Goal: Navigation & Orientation: Find specific page/section

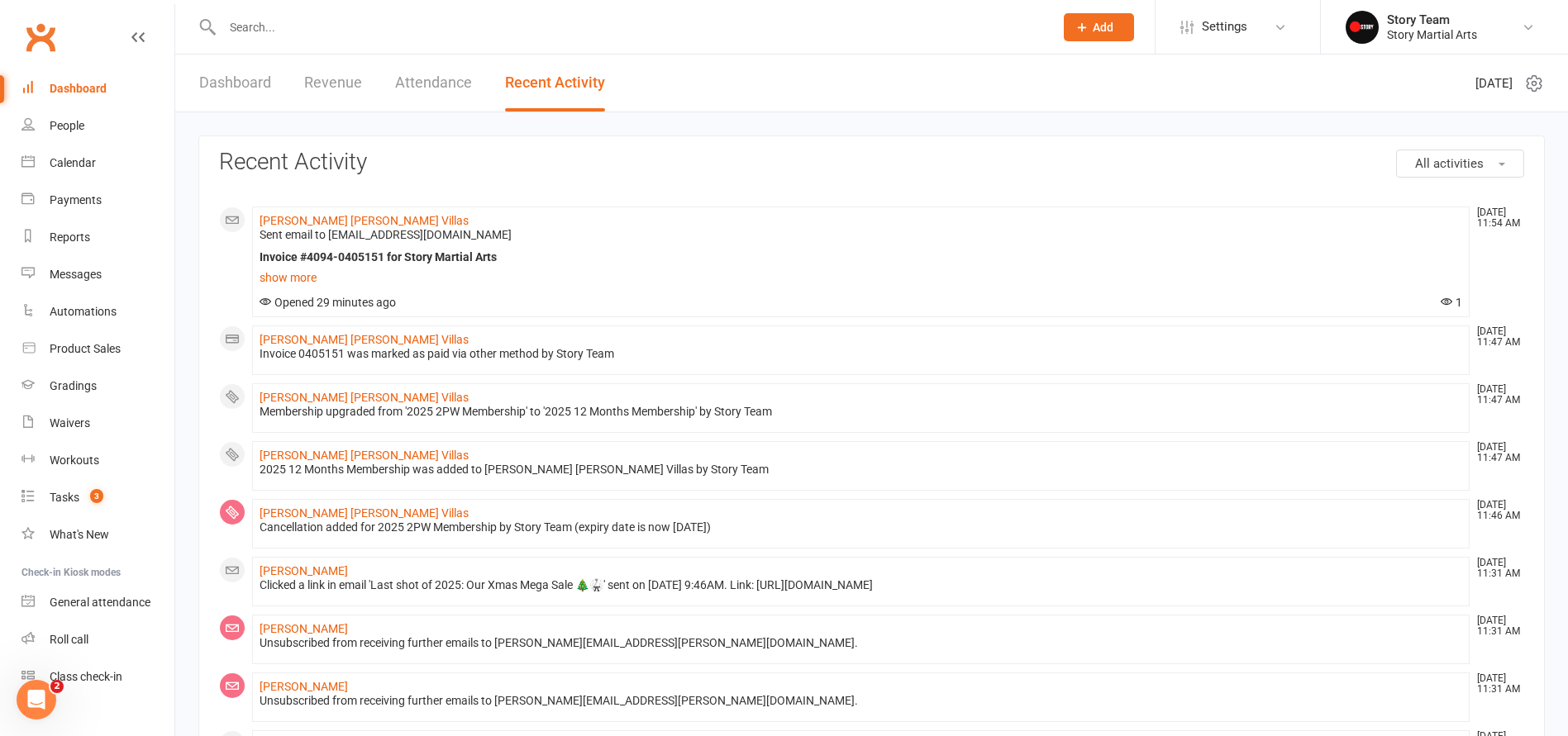
click at [260, 85] on link "Dashboard" at bounding box center [235, 83] width 72 height 57
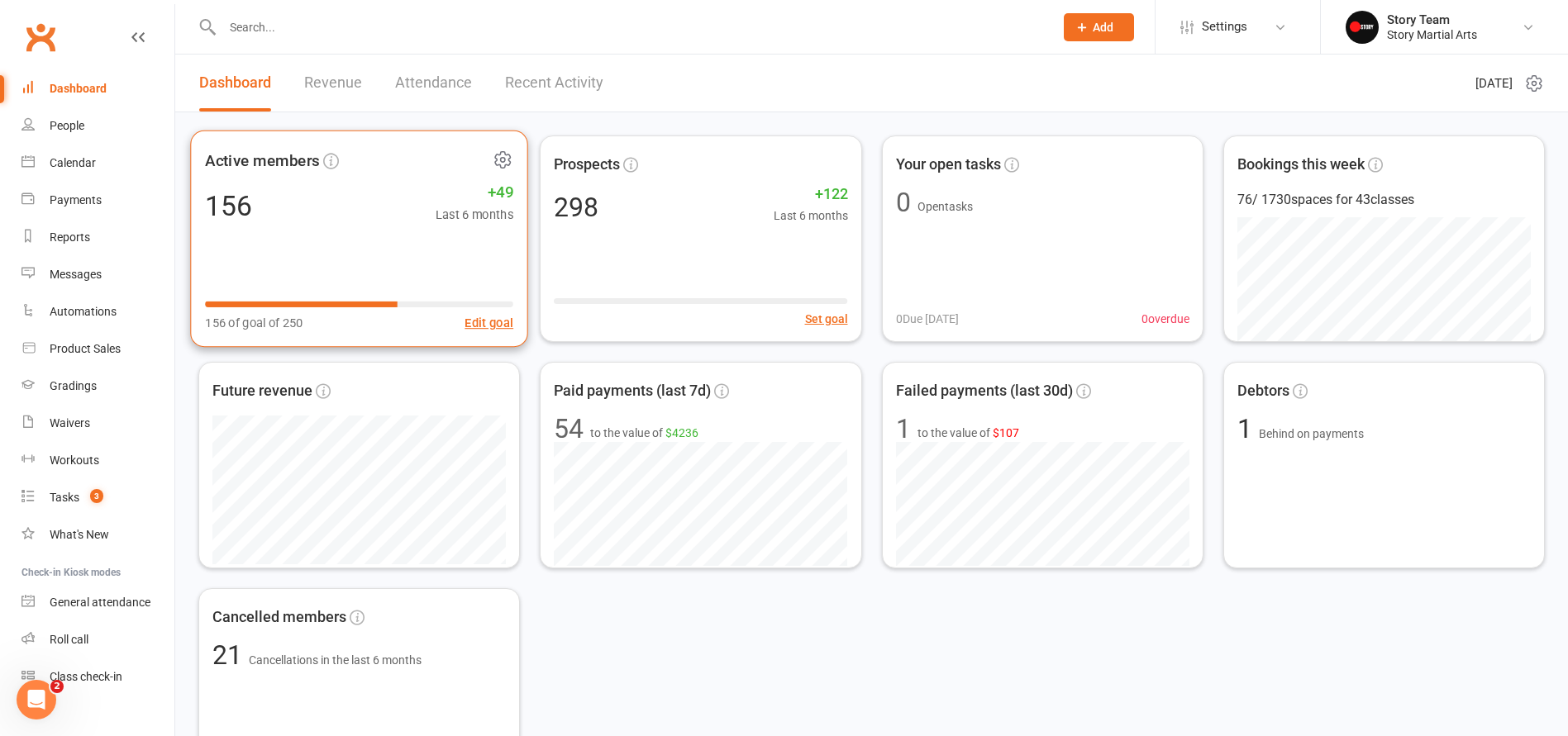
click at [504, 160] on icon at bounding box center [503, 159] width 21 height 21
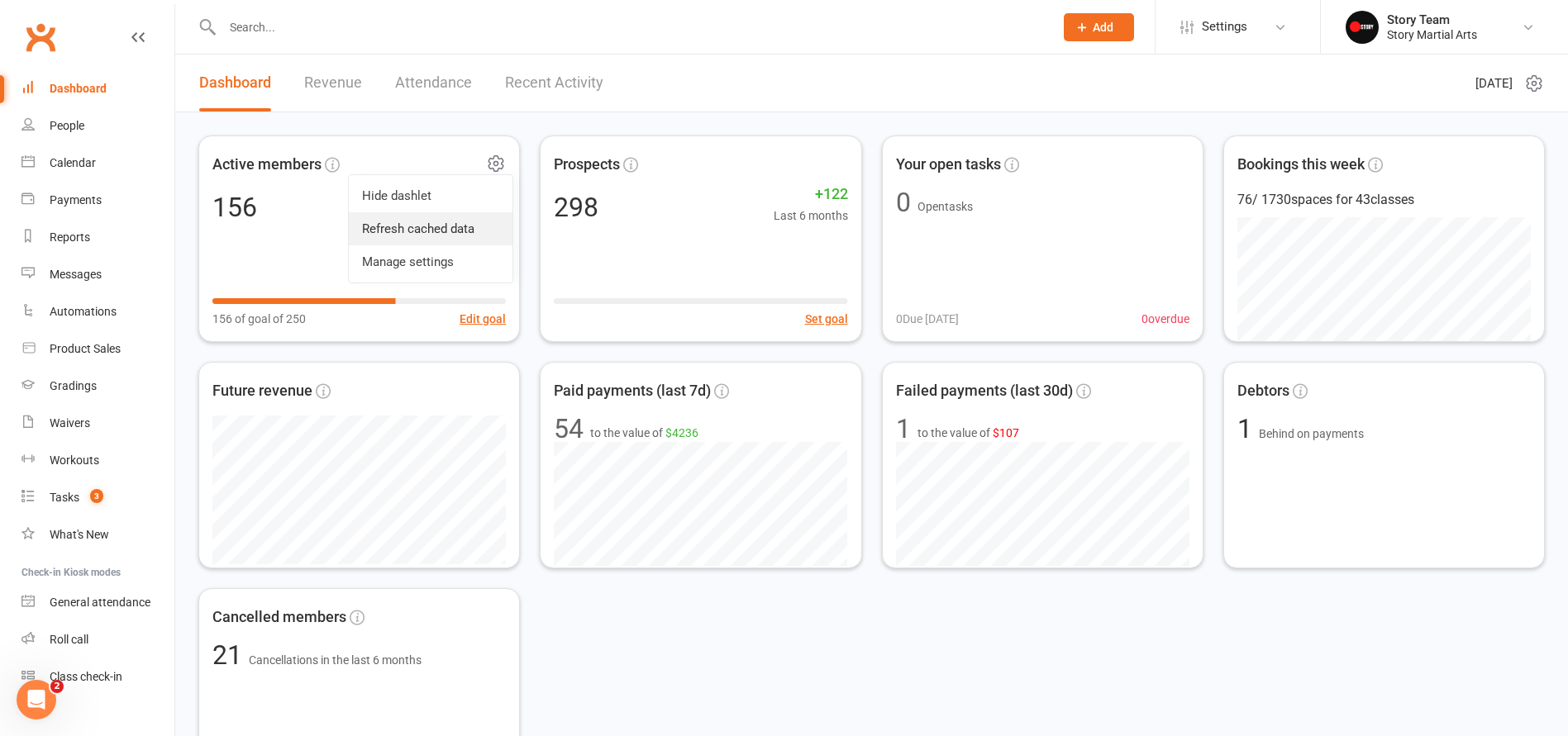
click at [436, 223] on link "Refresh cached data" at bounding box center [430, 229] width 164 height 33
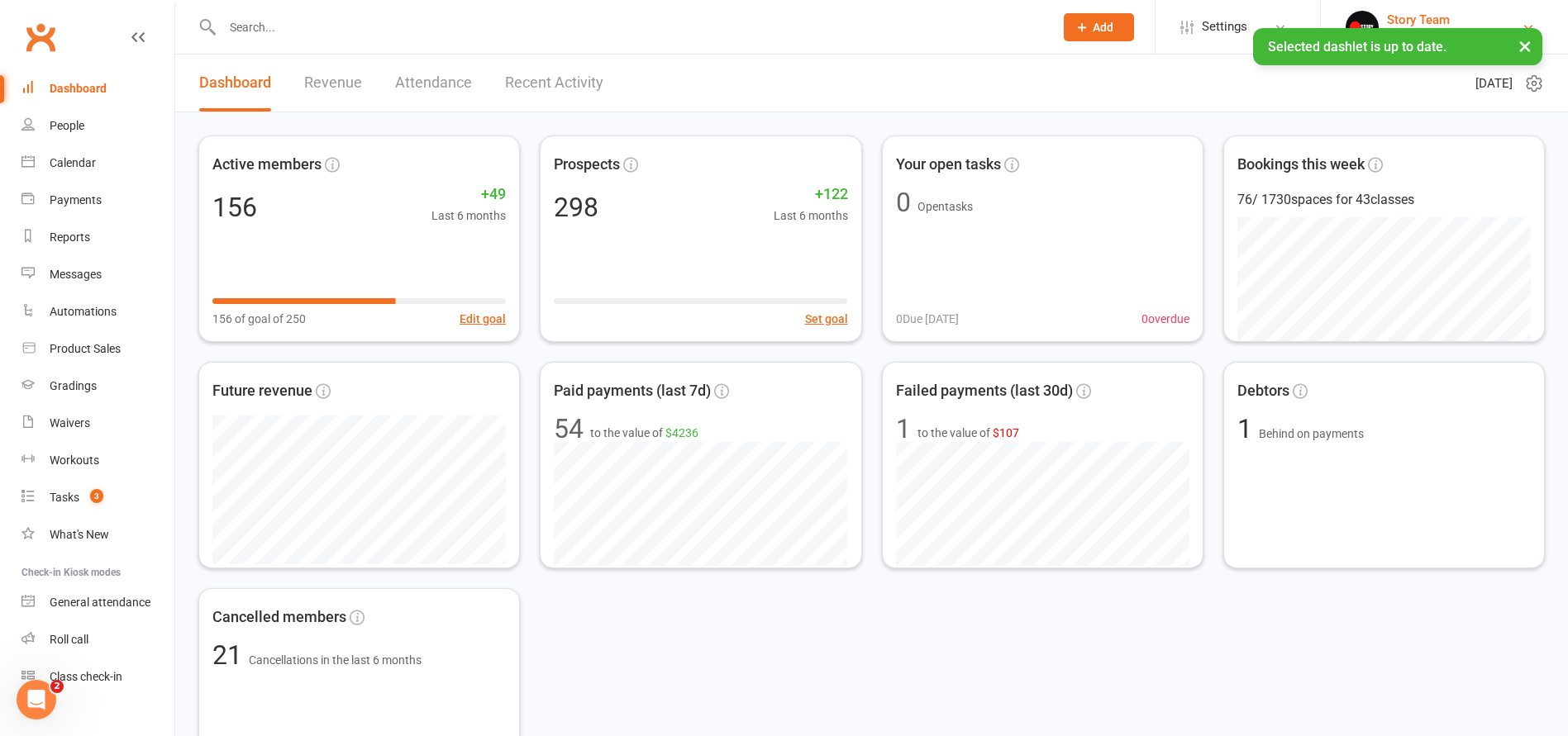
click at [1433, 18] on div "Story Team" at bounding box center [1432, 20] width 90 height 15
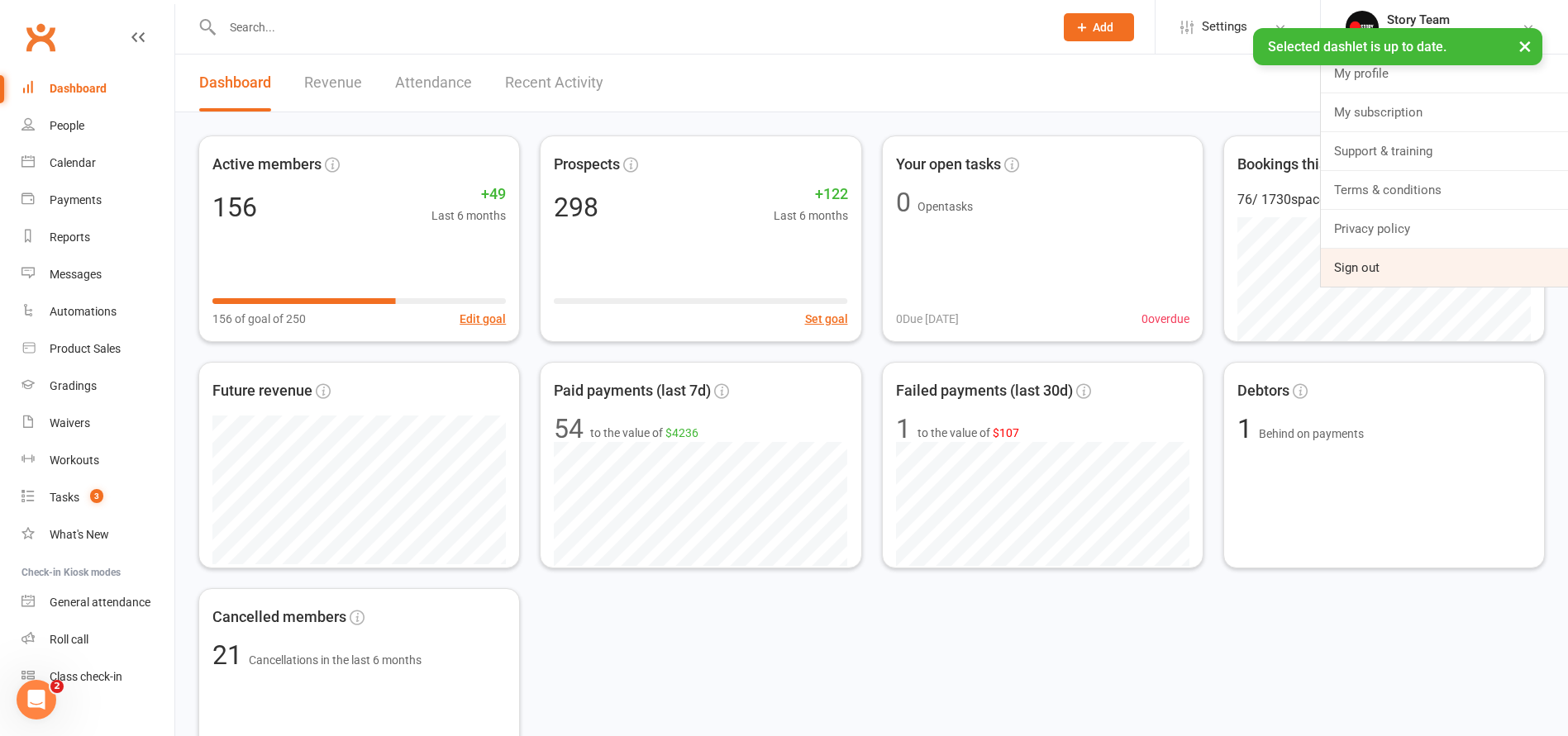
click at [1344, 269] on link "Sign out" at bounding box center [1444, 267] width 247 height 38
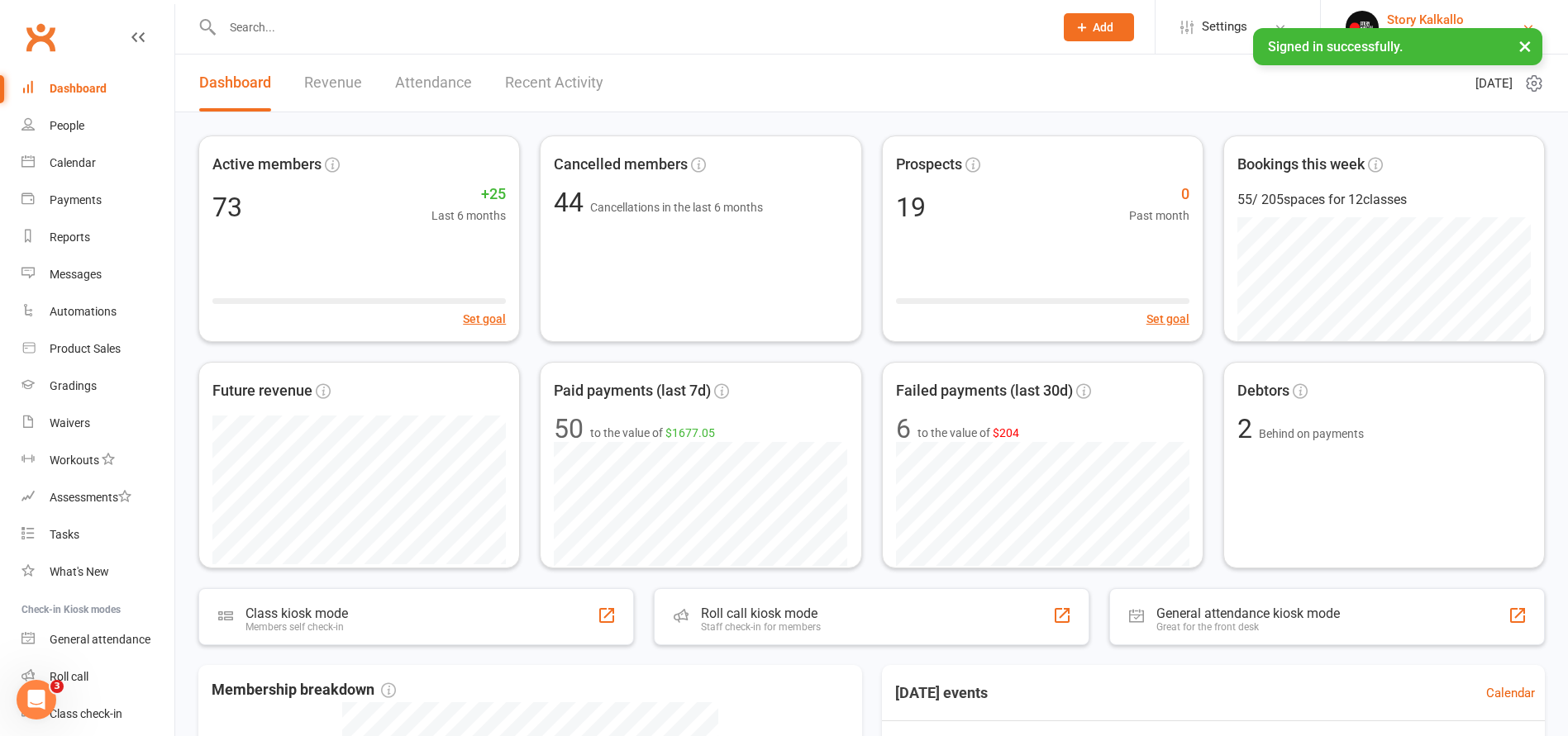
click at [1433, 20] on div "Story Kalkallo" at bounding box center [1453, 20] width 134 height 15
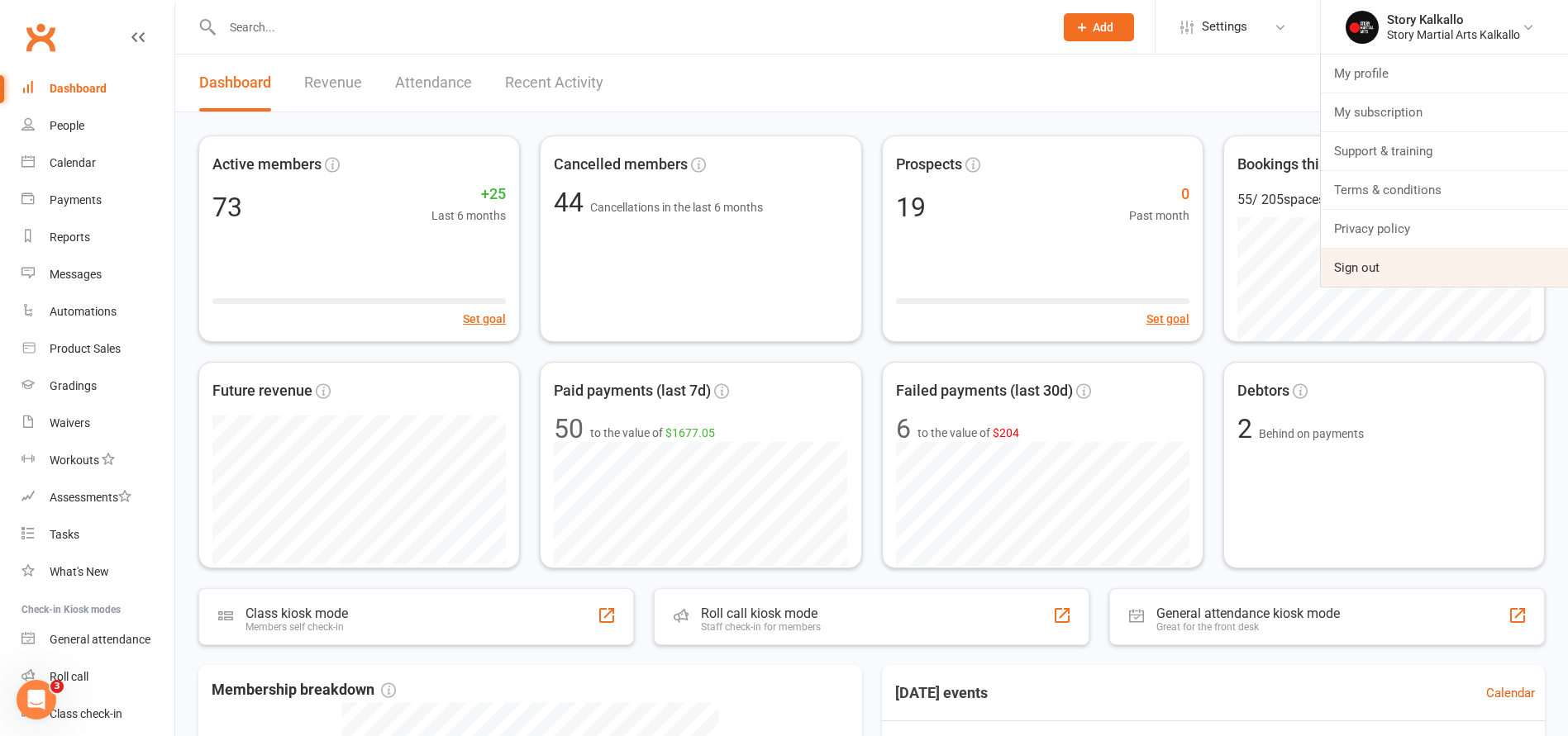
click at [1360, 271] on link "Sign out" at bounding box center [1444, 267] width 247 height 38
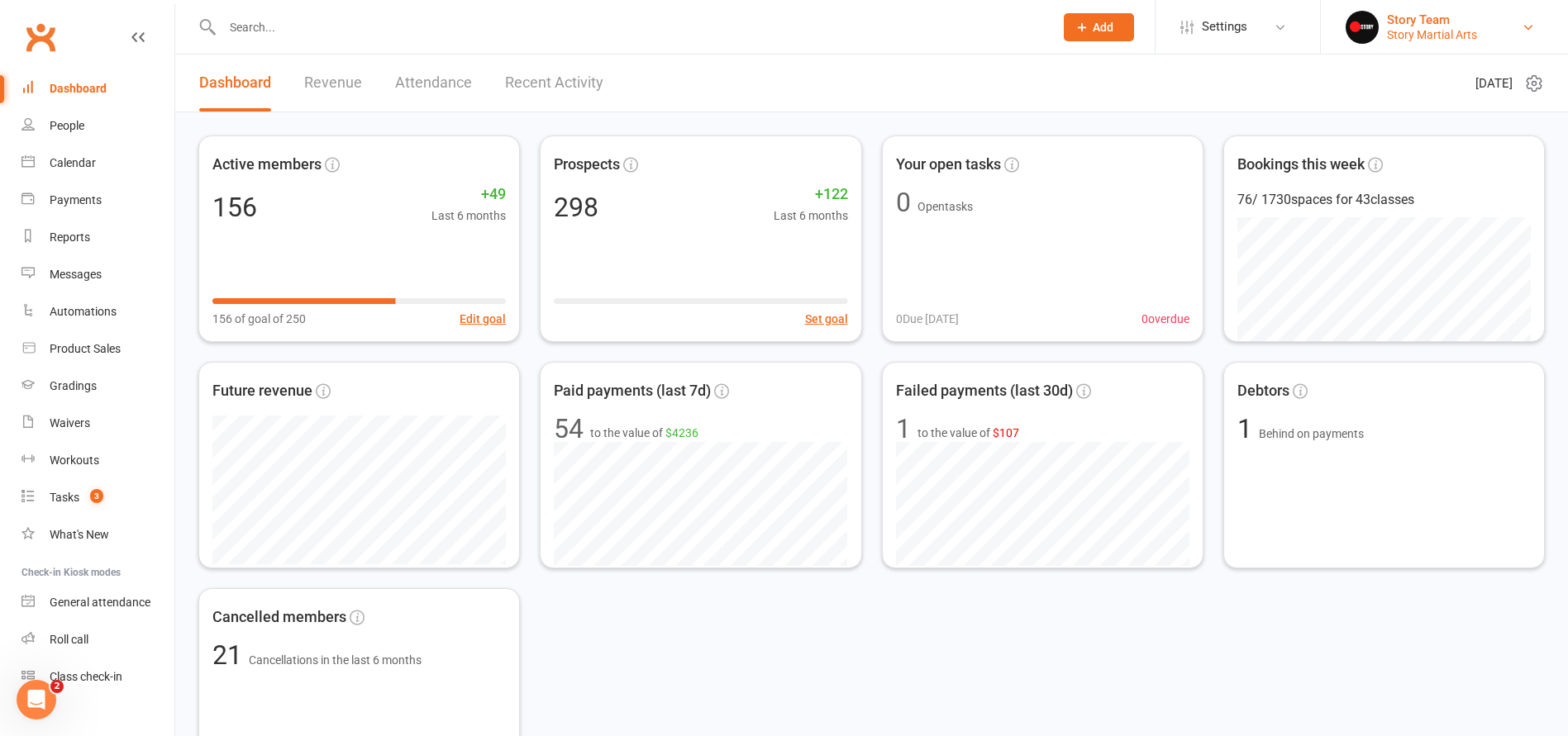
click at [1450, 36] on div "Story Martial Arts" at bounding box center [1432, 34] width 90 height 15
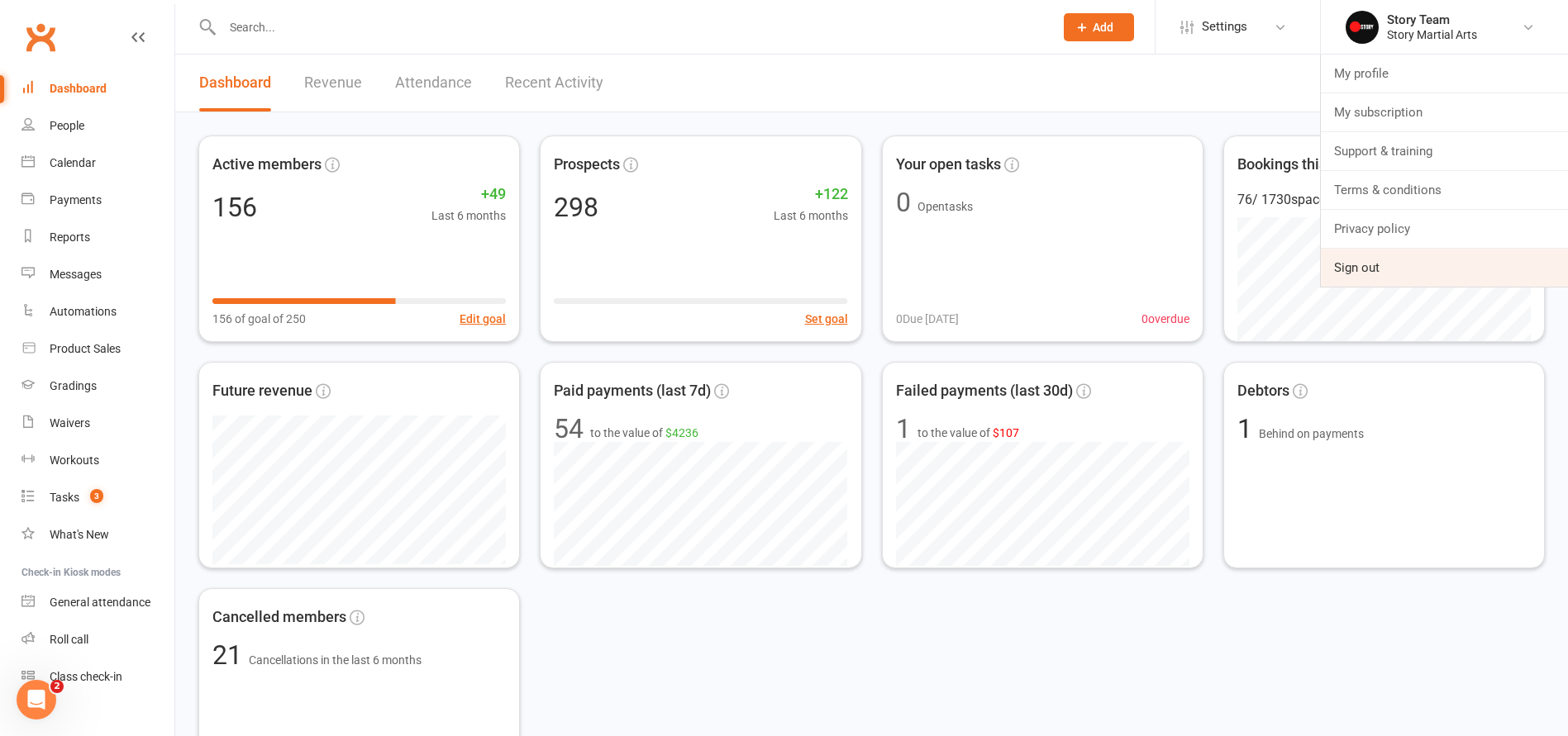
click at [1366, 262] on link "Sign out" at bounding box center [1444, 267] width 247 height 38
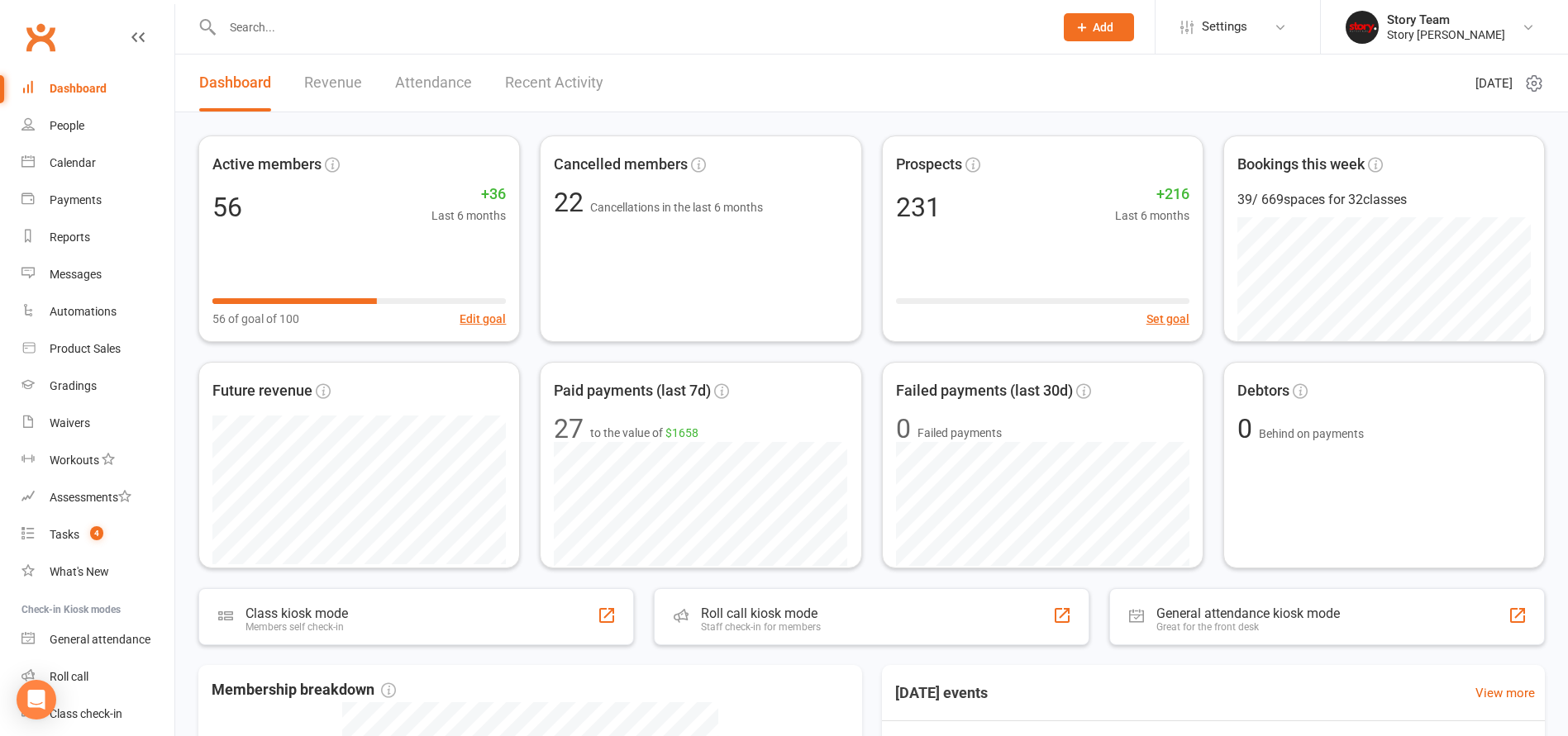
click at [598, 88] on link "Recent Activity" at bounding box center [554, 83] width 98 height 57
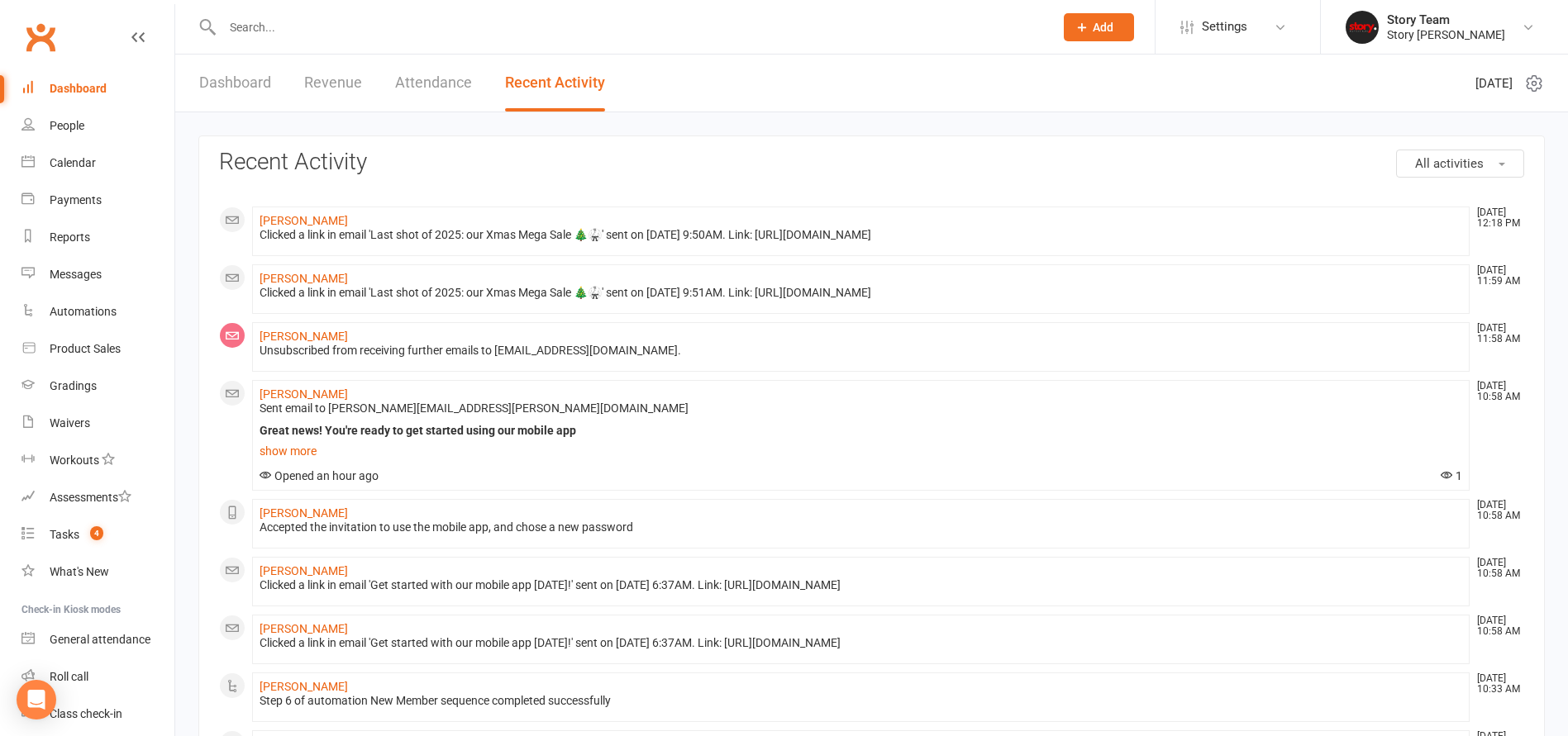
click at [245, 79] on link "Dashboard" at bounding box center [235, 83] width 72 height 57
